Goal: Check status: Check status

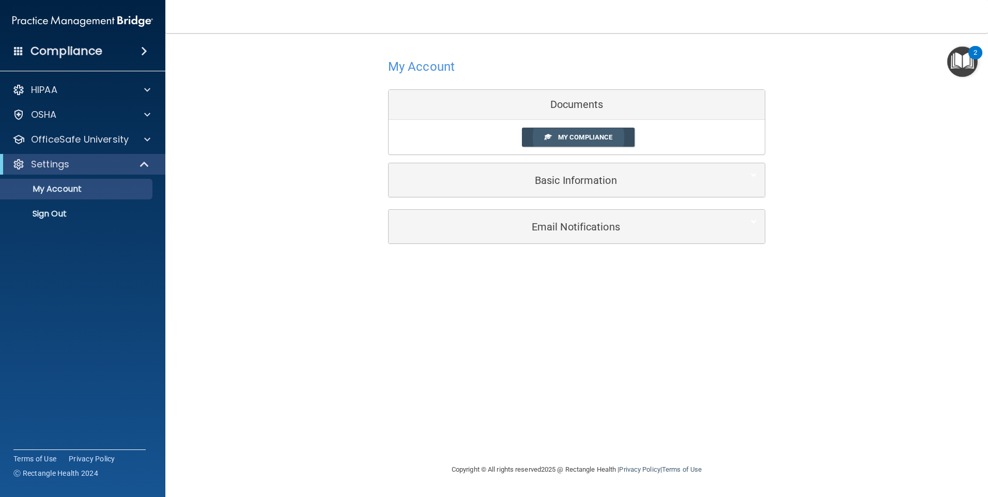
click at [590, 135] on span "My Compliance" at bounding box center [585, 137] width 54 height 8
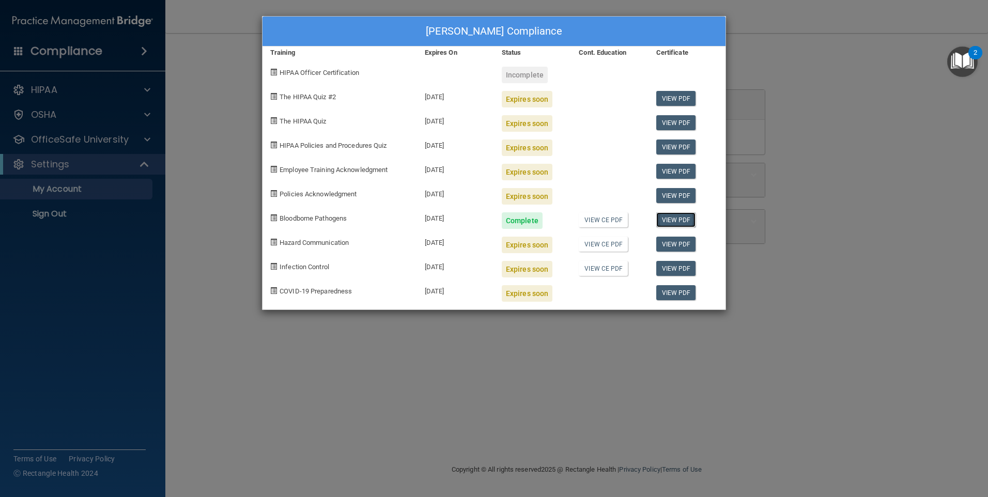
click at [678, 223] on link "View PDF" at bounding box center [676, 219] width 40 height 15
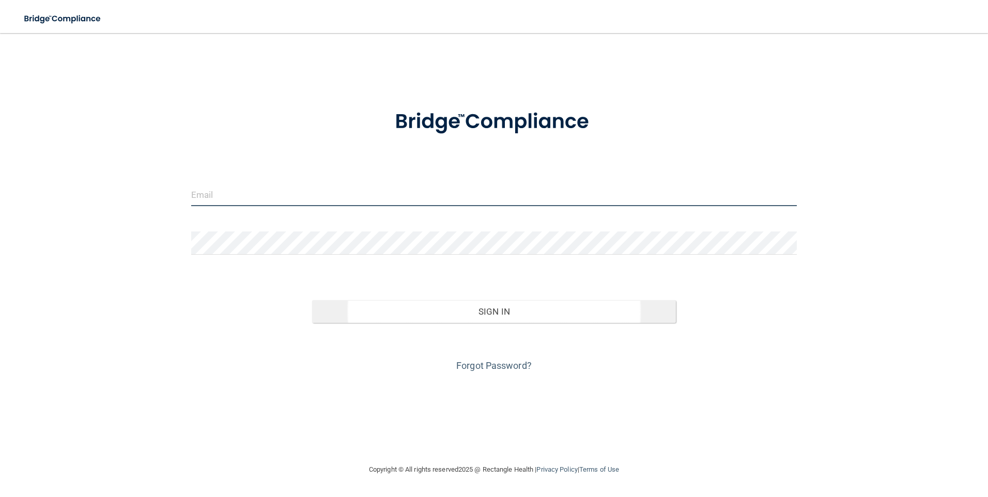
type input "[EMAIL_ADDRESS][DOMAIN_NAME]"
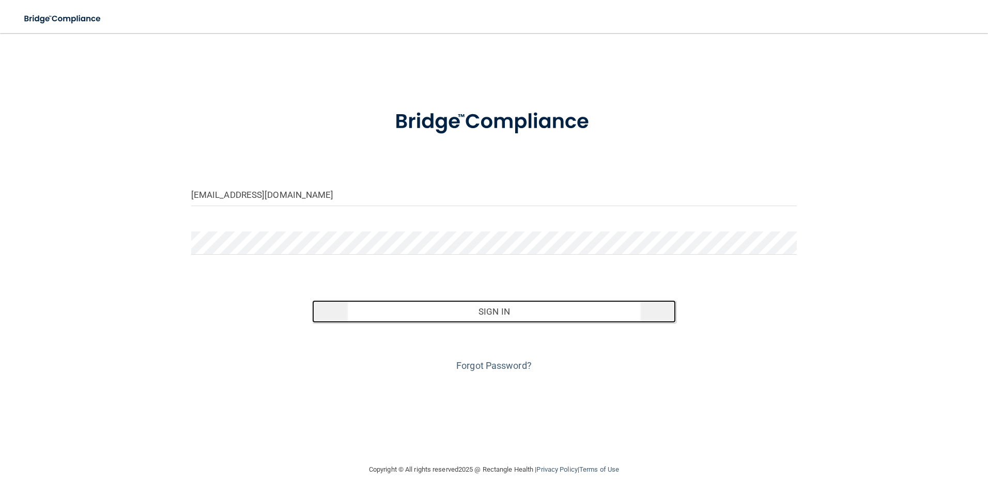
click at [513, 317] on button "Sign In" at bounding box center [494, 311] width 364 height 23
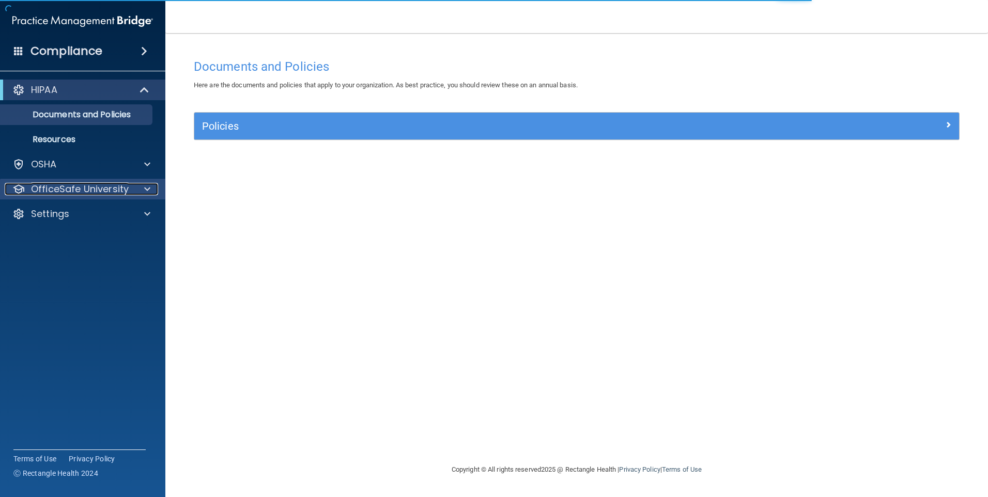
click at [41, 192] on p "OfficeSafe University" at bounding box center [80, 189] width 98 height 12
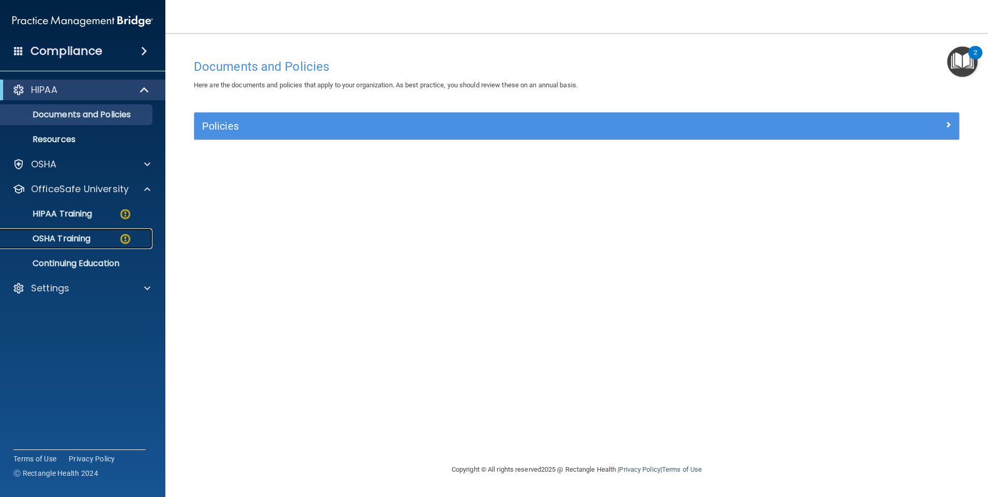
click at [54, 244] on p "OSHA Training" at bounding box center [49, 239] width 84 height 10
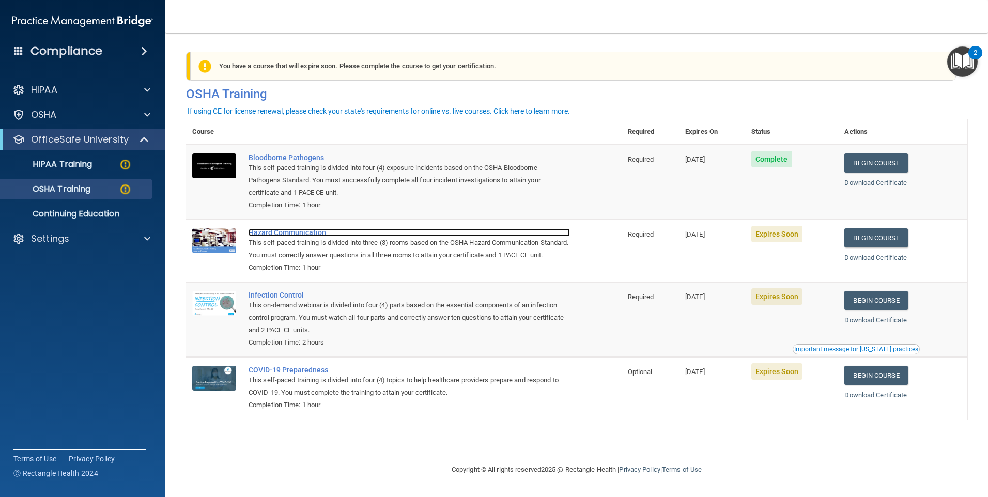
click at [258, 230] on div "Hazard Communication" at bounding box center [410, 232] width 322 height 8
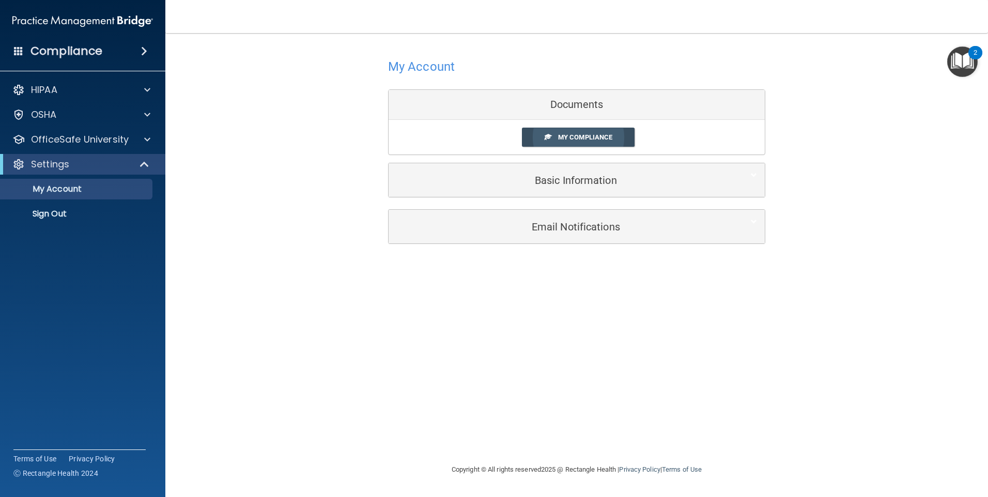
click at [560, 135] on span "My Compliance" at bounding box center [585, 137] width 54 height 8
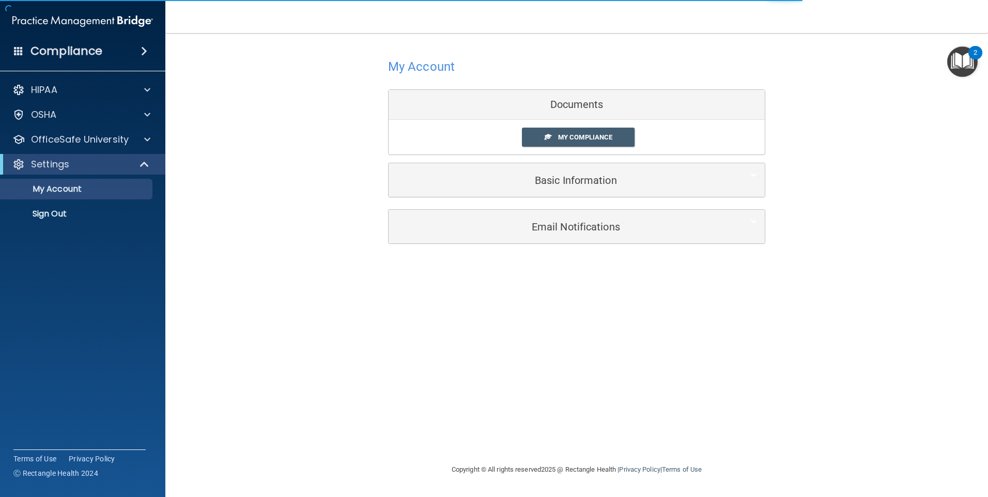
click at [565, 105] on body "Compliance HIPAA Documents and Policies Report an Incident Business Associates …" at bounding box center [494, 248] width 988 height 497
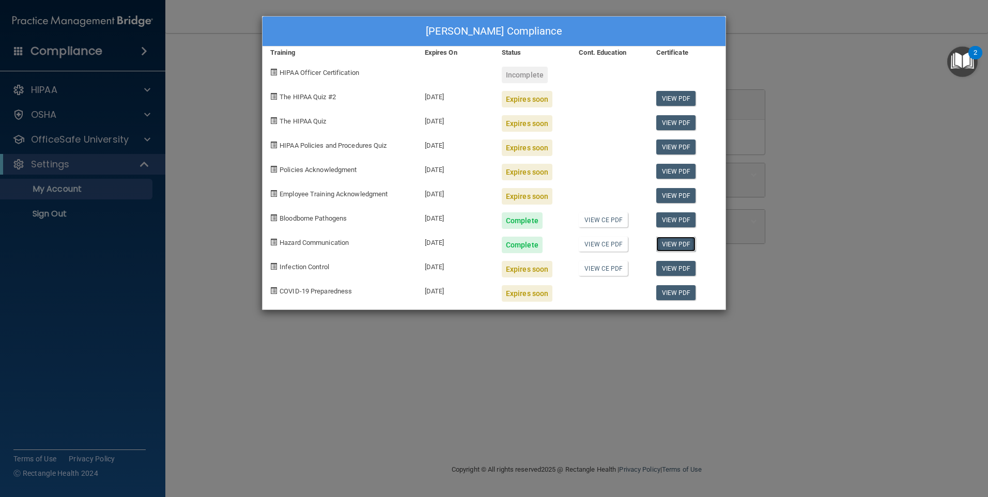
click at [672, 243] on link "View PDF" at bounding box center [676, 244] width 40 height 15
click at [678, 267] on link "View PDF" at bounding box center [676, 268] width 40 height 15
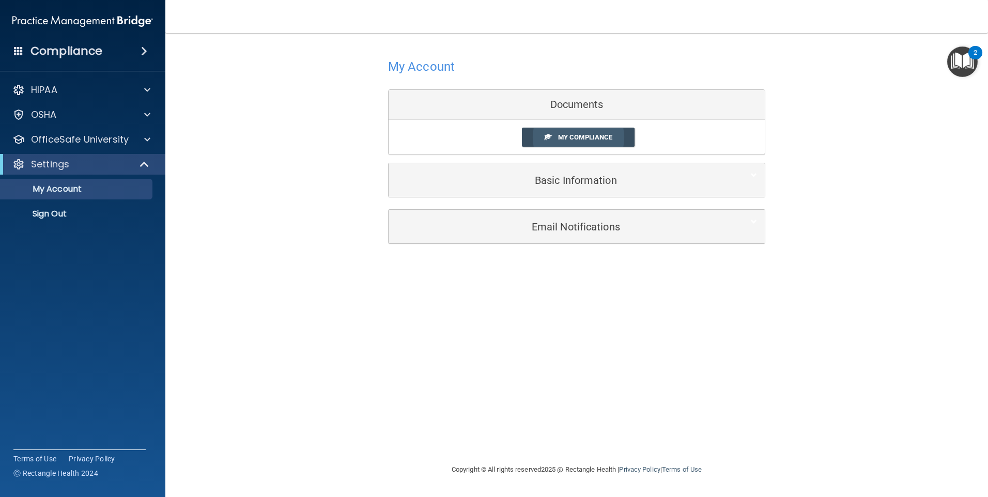
click at [568, 134] on span "My Compliance" at bounding box center [585, 137] width 54 height 8
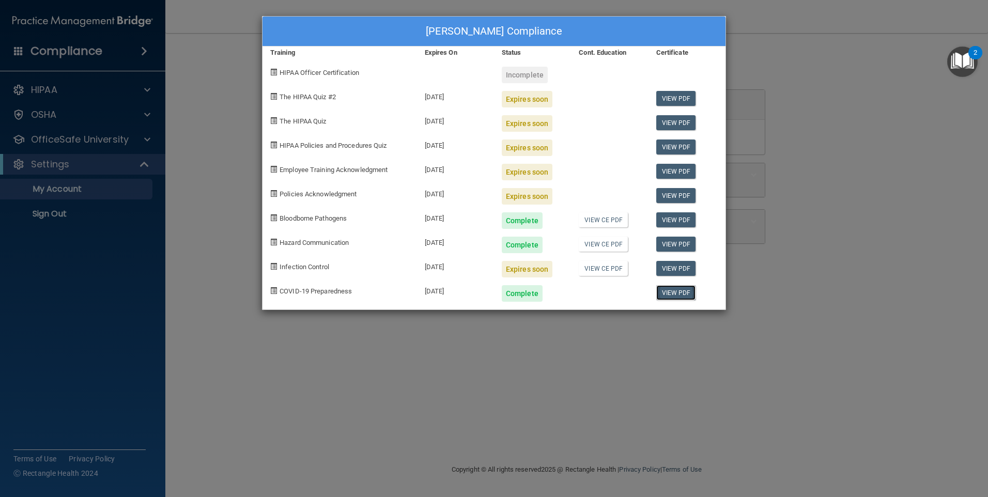
click at [674, 295] on link "View PDF" at bounding box center [676, 292] width 40 height 15
click at [666, 96] on link "View PDF" at bounding box center [676, 98] width 40 height 15
